Goal: Information Seeking & Learning: Understand process/instructions

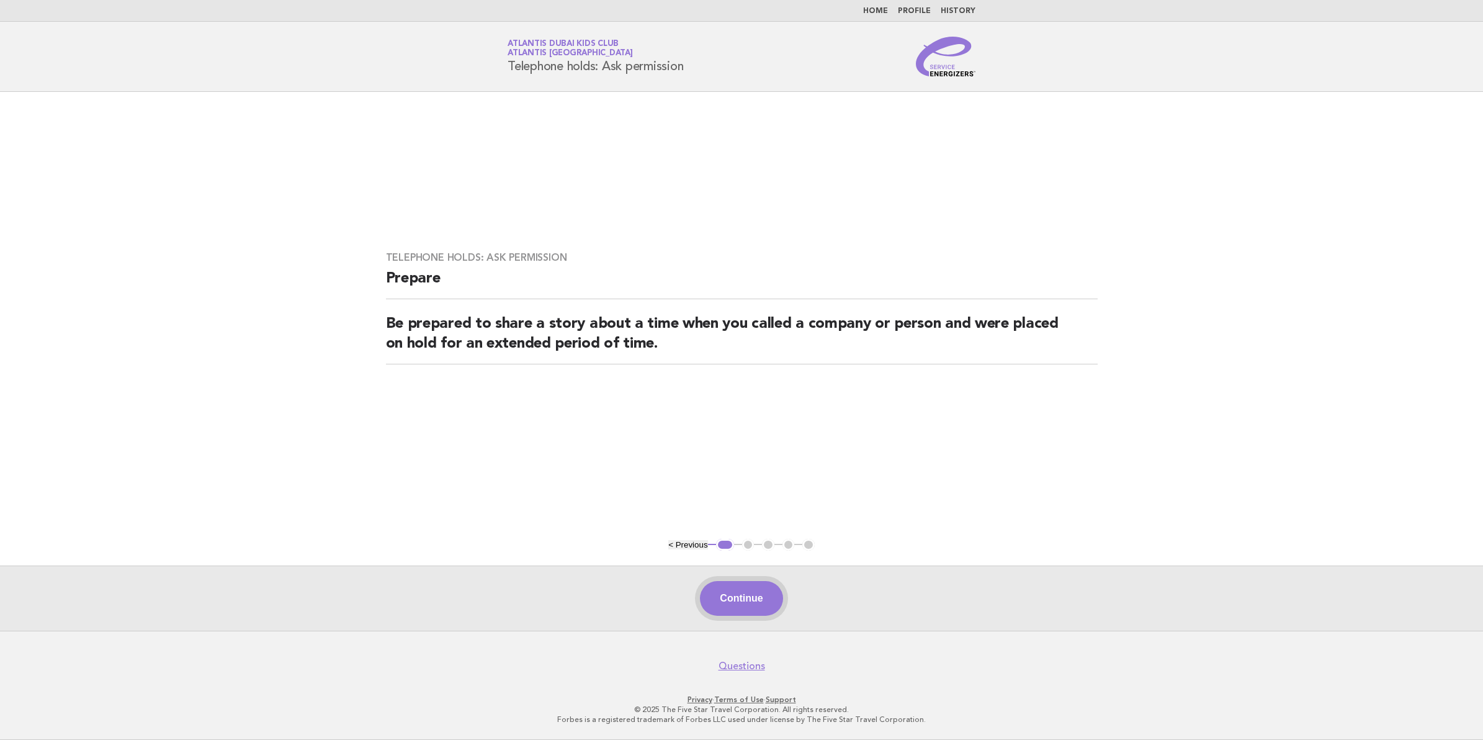
click at [742, 611] on button "Continue" at bounding box center [741, 598] width 83 height 35
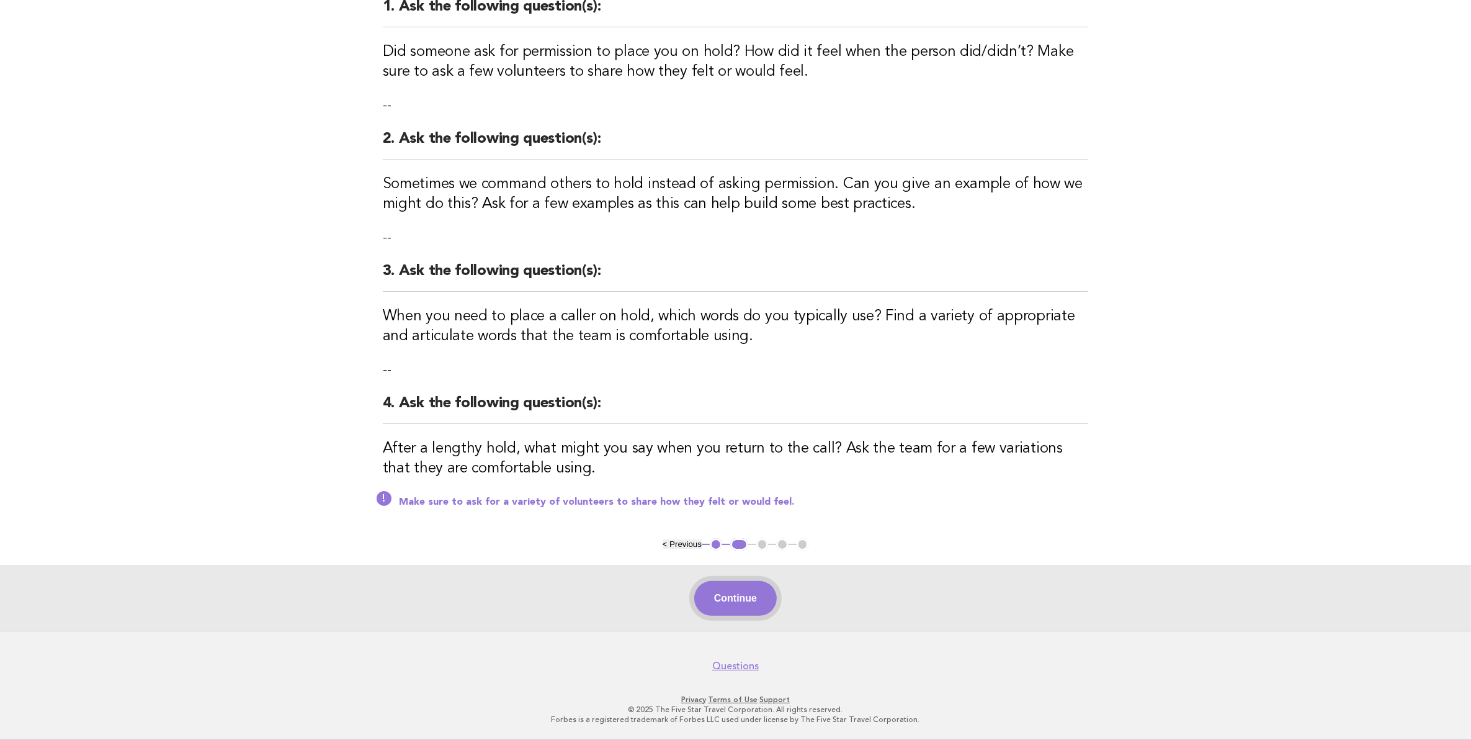
click at [765, 605] on button "Continue" at bounding box center [735, 598] width 83 height 35
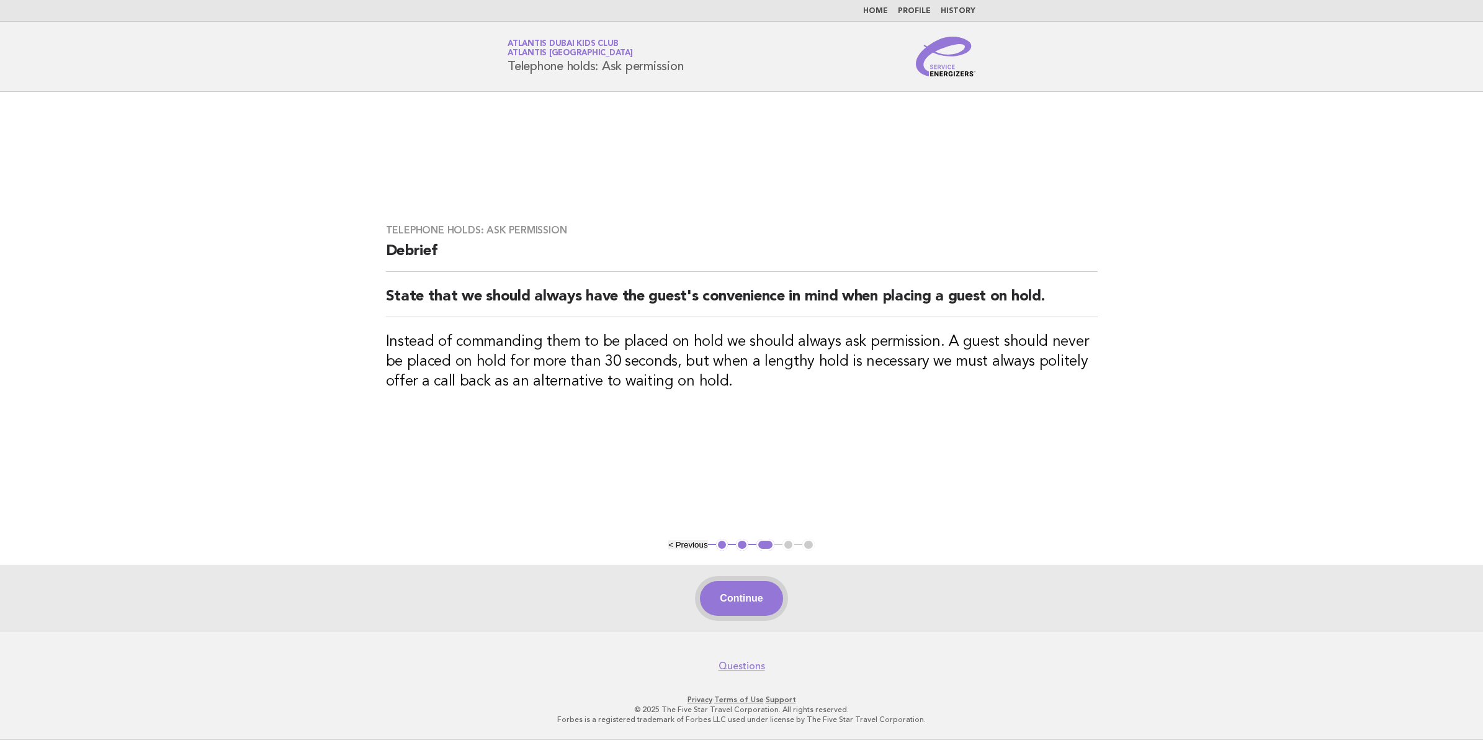
click at [723, 604] on button "Continue" at bounding box center [741, 598] width 83 height 35
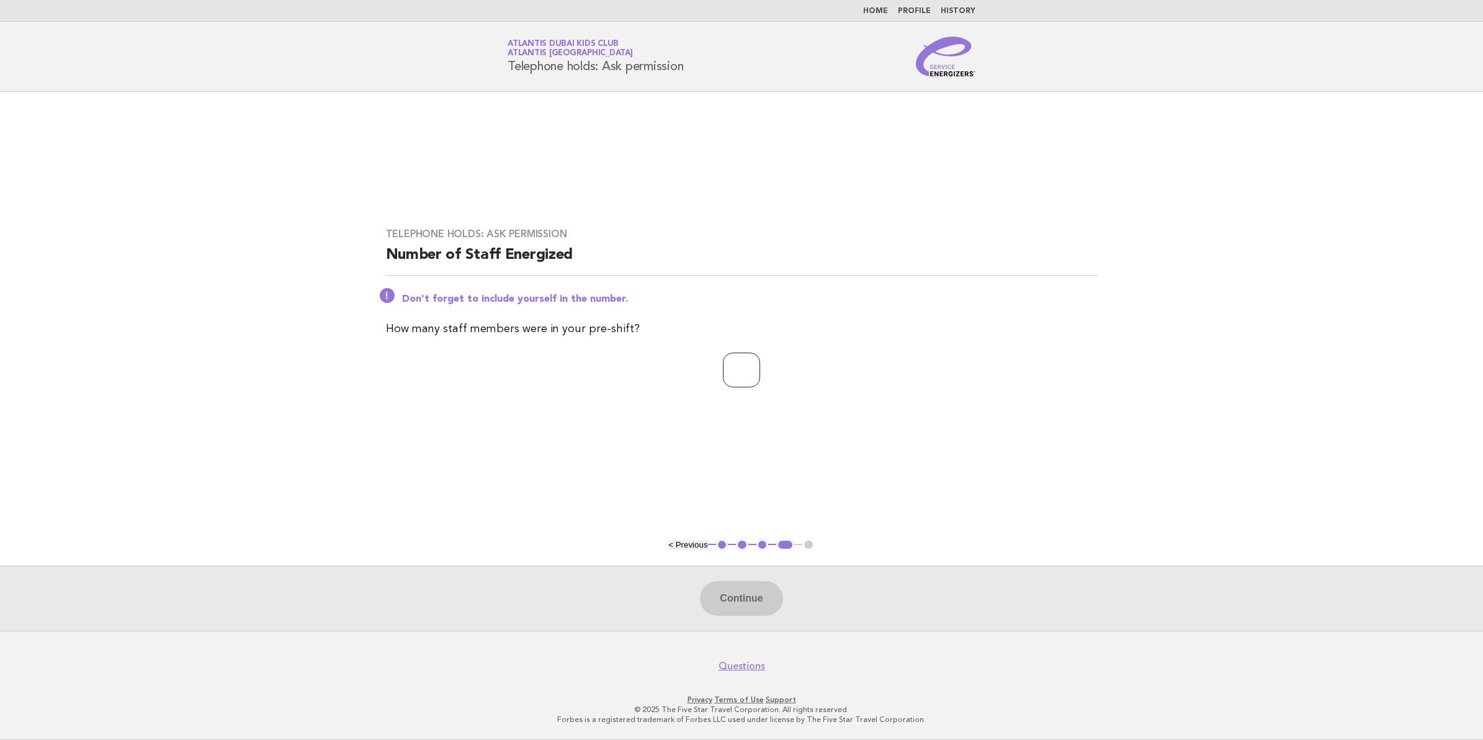
click at [735, 385] on input "number" at bounding box center [741, 369] width 37 height 35
type input "**"
click at [751, 608] on button "Continue" at bounding box center [741, 598] width 83 height 35
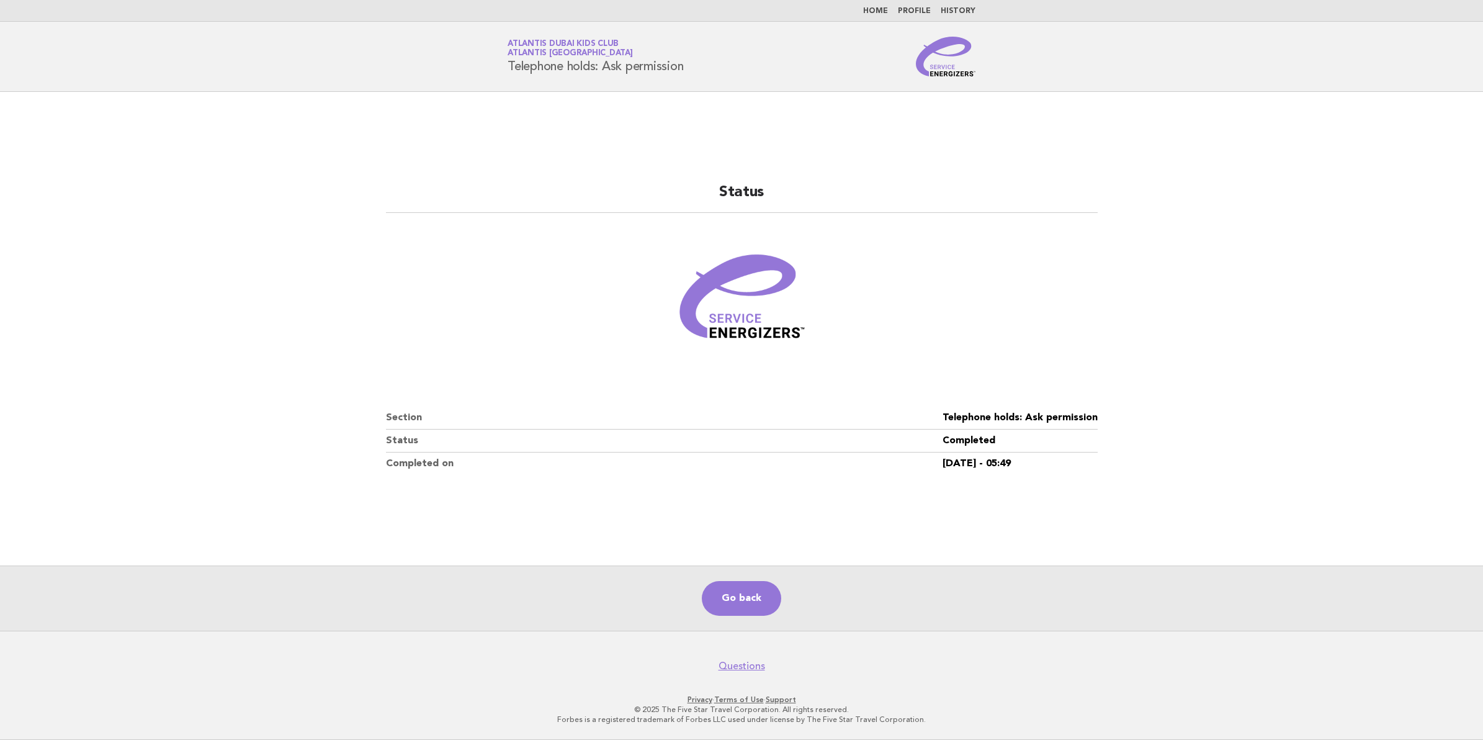
drag, startPoint x: 151, startPoint y: 274, endPoint x: 146, endPoint y: 253, distance: 22.1
click at [151, 274] on main "Status Section Telephone holds: Ask permission Status Completed Completed on [D…" at bounding box center [741, 361] width 1483 height 539
click at [880, 16] on li "Home" at bounding box center [875, 11] width 25 height 10
click at [880, 13] on link "Home" at bounding box center [875, 10] width 25 height 7
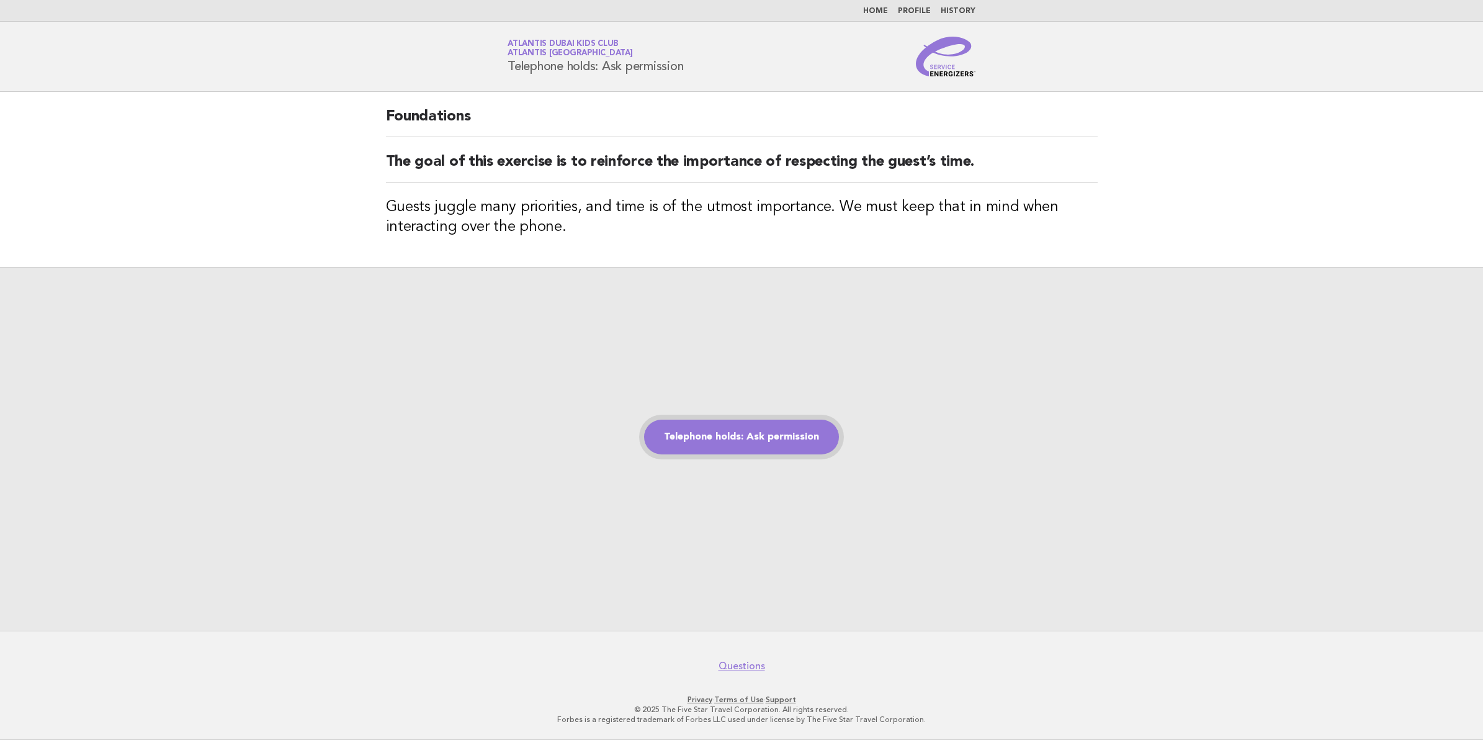
click at [753, 436] on link "Telephone holds: Ask permission" at bounding box center [741, 436] width 195 height 35
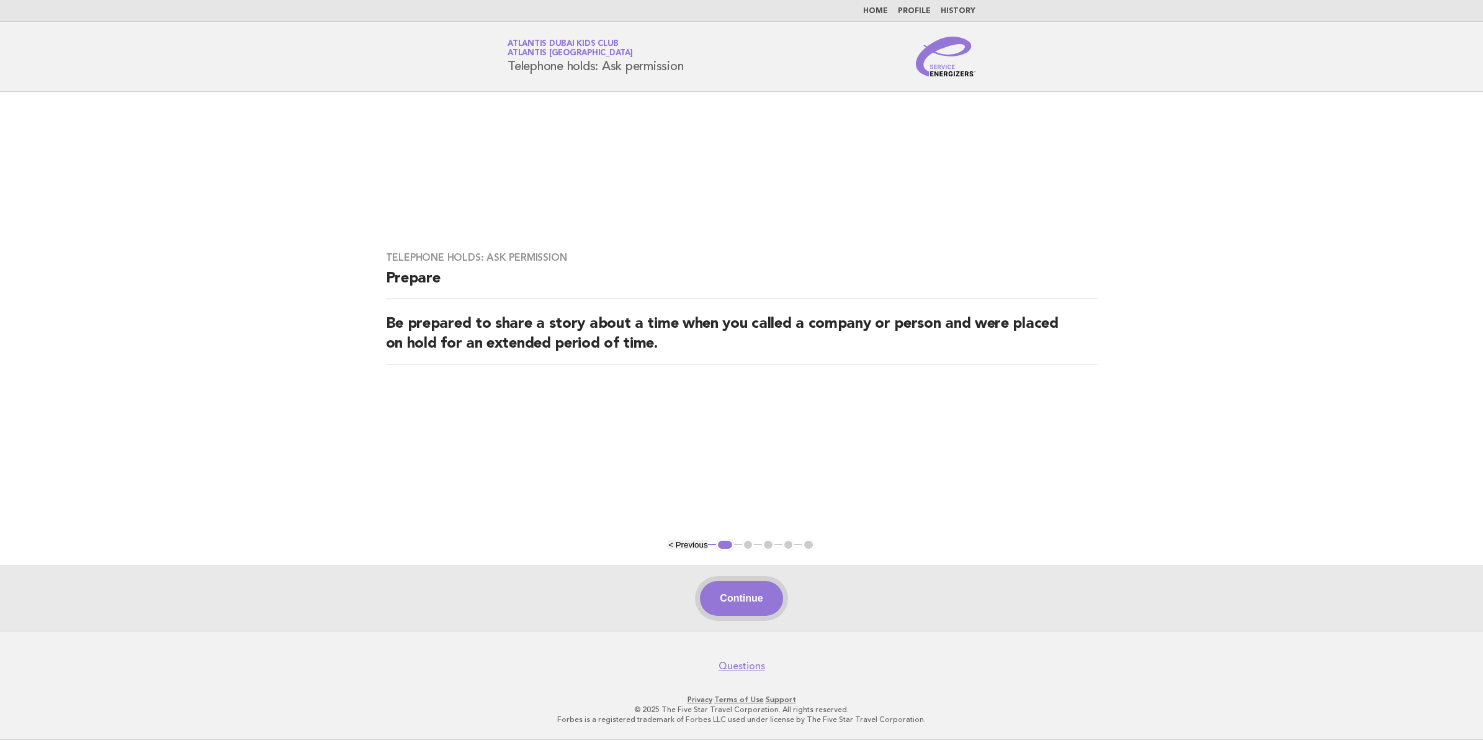
click at [730, 605] on button "Continue" at bounding box center [741, 598] width 83 height 35
